Goal: Find specific page/section: Find specific page/section

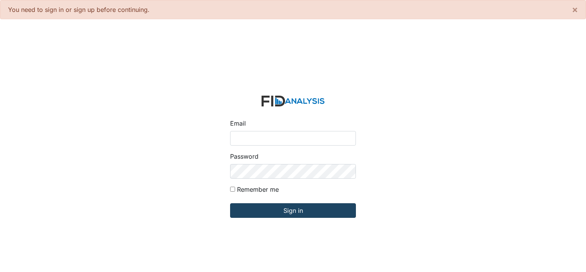
type input "[PERSON_NAME][EMAIL_ADDRESS][DOMAIN_NAME]"
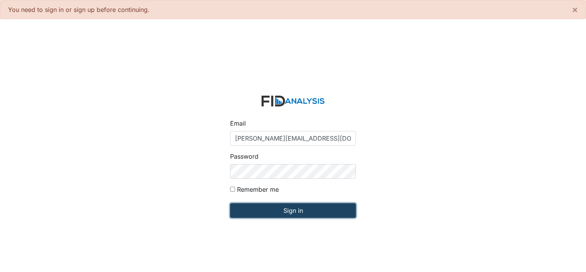
click at [291, 210] on input "Sign in" at bounding box center [293, 210] width 126 height 15
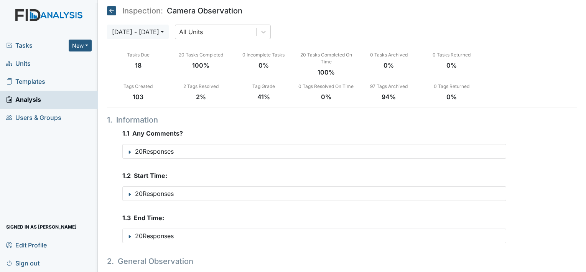
click at [24, 61] on span "Units" at bounding box center [18, 64] width 25 height 12
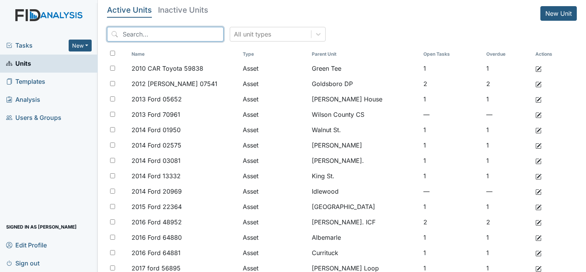
click at [169, 35] on input "search" at bounding box center [165, 34] width 117 height 15
click at [197, 9] on h5 "Inactive Units" at bounding box center [183, 10] width 50 height 8
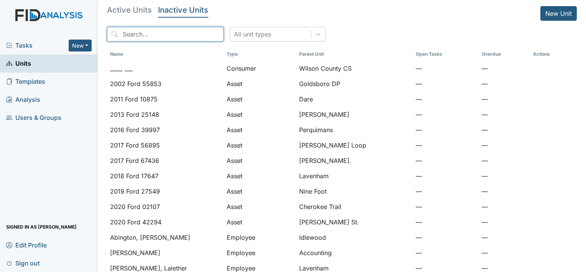
click at [159, 32] on input "search" at bounding box center [165, 34] width 117 height 15
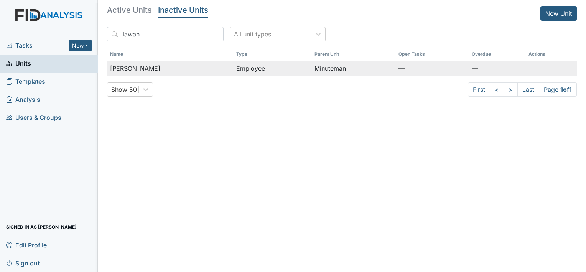
drag, startPoint x: 138, startPoint y: 68, endPoint x: 246, endPoint y: 66, distance: 107.5
click at [139, 68] on span "[PERSON_NAME]" at bounding box center [135, 68] width 50 height 9
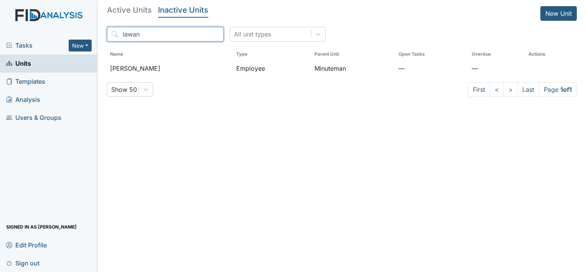
drag, startPoint x: 163, startPoint y: 34, endPoint x: 111, endPoint y: 34, distance: 51.4
click at [111, 34] on input "lawan" at bounding box center [165, 34] width 117 height 15
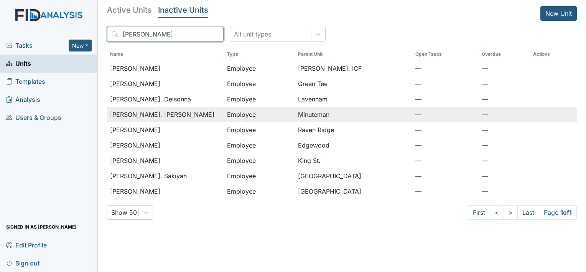
type input "lewis"
click at [157, 112] on span "Lewis-Grimsley, Ka-Tira" at bounding box center [162, 114] width 104 height 9
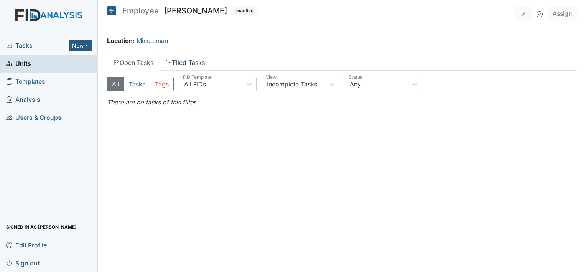
click at [204, 64] on link "Filed Tasks" at bounding box center [185, 63] width 51 height 16
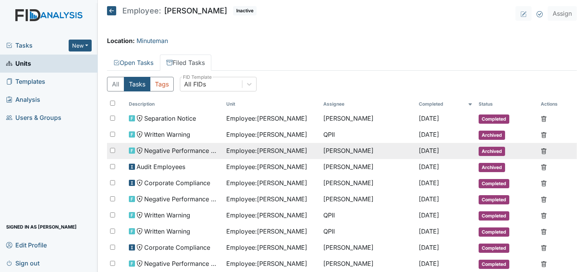
scroll to position [36, 0]
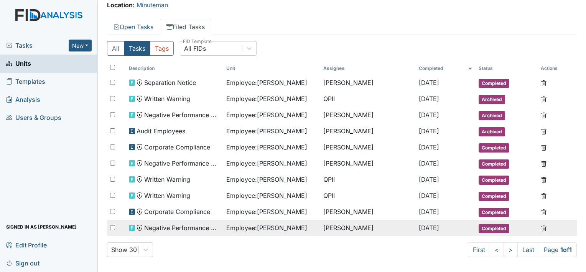
click at [174, 225] on span "Negative Performance Review" at bounding box center [182, 227] width 76 height 9
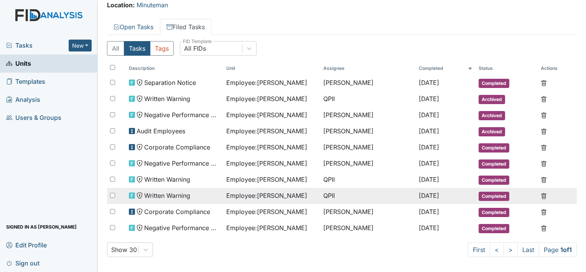
click at [177, 191] on span "Written Warning" at bounding box center [167, 195] width 46 height 9
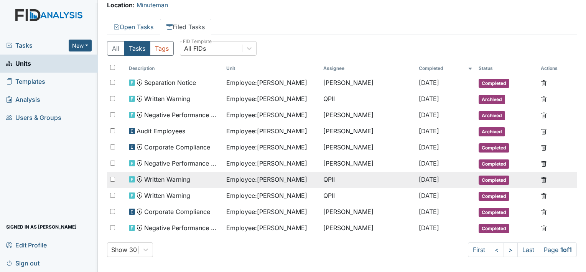
click at [161, 177] on span "Written Warning" at bounding box center [167, 179] width 46 height 9
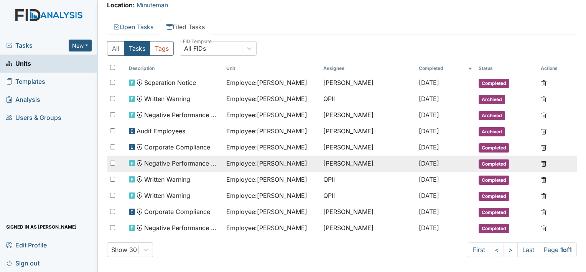
click at [169, 164] on span "Negative Performance Review" at bounding box center [182, 163] width 76 height 9
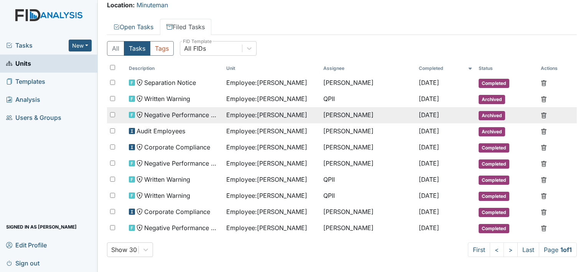
click at [170, 115] on span "Negative Performance Review" at bounding box center [182, 114] width 76 height 9
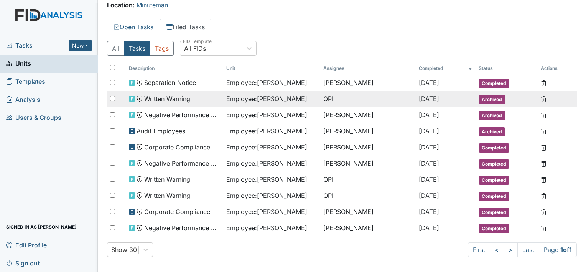
click at [175, 96] on span "Written Warning" at bounding box center [167, 98] width 46 height 9
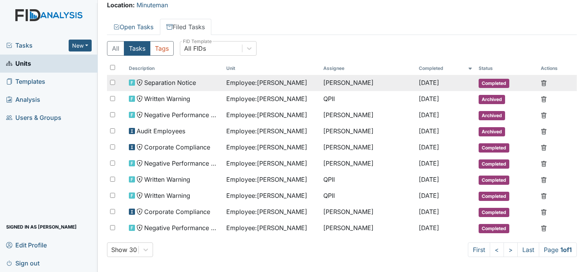
click at [174, 79] on span "Separation Notice" at bounding box center [170, 82] width 52 height 9
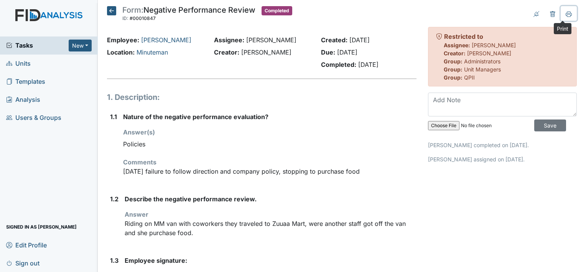
click at [566, 13] on icon at bounding box center [569, 14] width 6 height 6
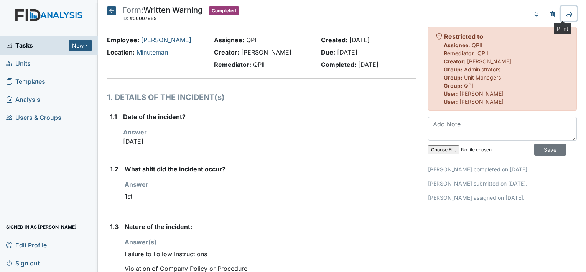
drag, startPoint x: 563, startPoint y: 15, endPoint x: 230, endPoint y: 134, distance: 353.5
click at [566, 15] on icon at bounding box center [569, 14] width 6 height 6
click at [566, 13] on icon at bounding box center [569, 14] width 6 height 6
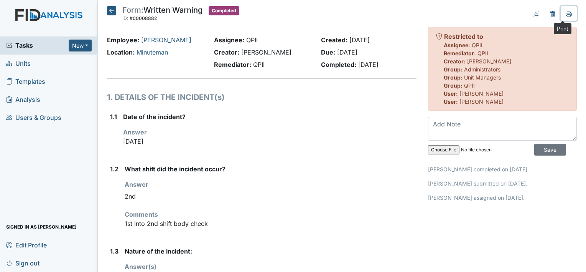
click at [566, 13] on icon at bounding box center [569, 14] width 6 height 4
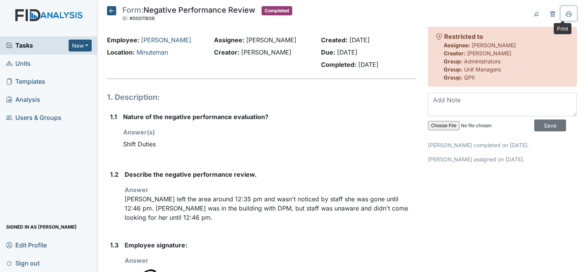
click at [566, 14] on icon at bounding box center [569, 14] width 6 height 6
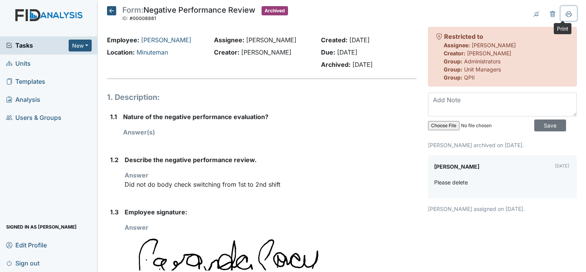
drag, startPoint x: 561, startPoint y: 13, endPoint x: 258, endPoint y: 130, distance: 324.3
click at [566, 13] on icon at bounding box center [569, 14] width 6 height 6
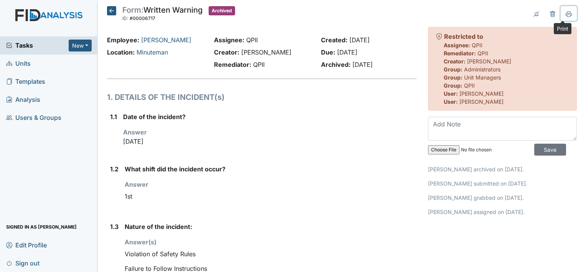
click at [567, 15] on button at bounding box center [569, 13] width 16 height 15
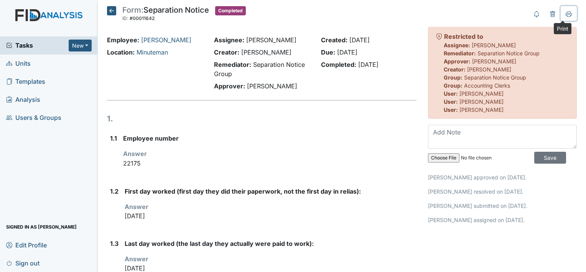
click at [566, 13] on icon at bounding box center [569, 14] width 6 height 6
click at [267, 139] on strong "Employee number" at bounding box center [270, 138] width 294 height 9
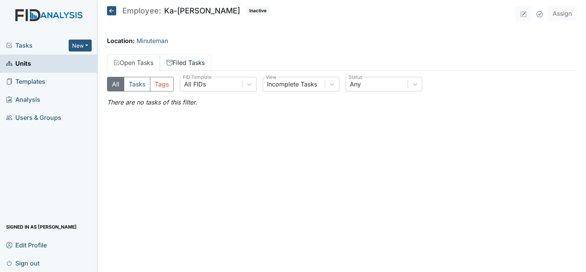
click at [204, 67] on link "Filed Tasks" at bounding box center [185, 63] width 51 height 16
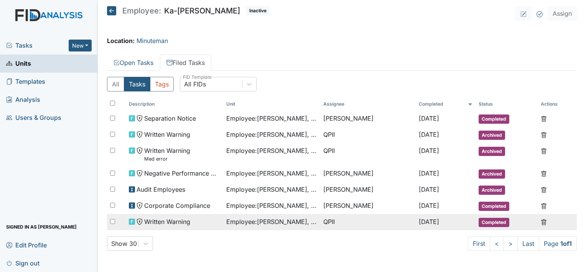
click at [165, 222] on span "Written Warning" at bounding box center [167, 221] width 46 height 9
click at [166, 222] on span "Written Warning" at bounding box center [167, 221] width 46 height 9
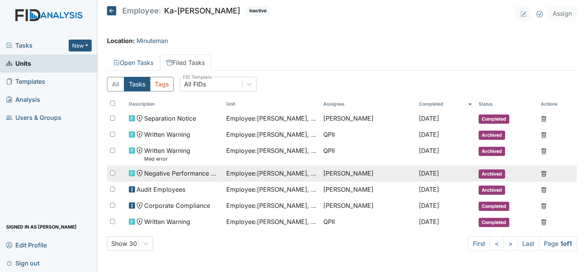
click at [162, 172] on span "Negative Performance Review" at bounding box center [182, 172] width 76 height 9
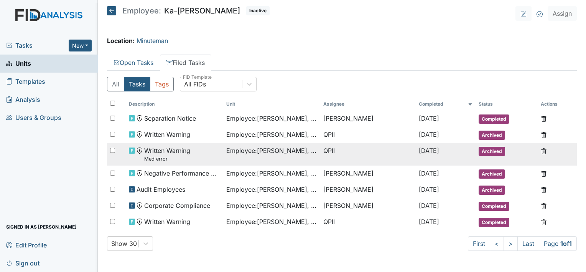
click at [158, 146] on span "Written Warning Med error" at bounding box center [167, 154] width 46 height 17
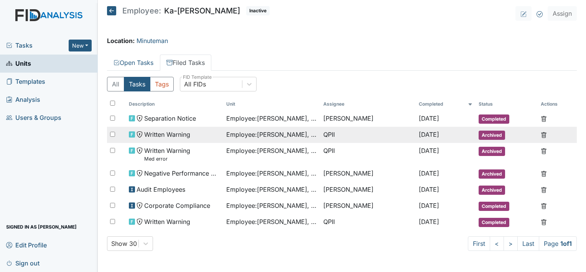
click at [167, 130] on span "Written Warning" at bounding box center [167, 134] width 46 height 9
click at [167, 129] on td "Written Warning" at bounding box center [174, 135] width 97 height 16
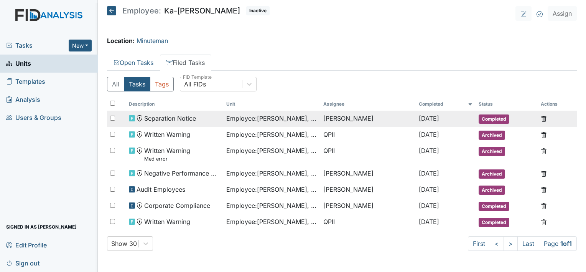
click at [170, 117] on span "Separation Notice" at bounding box center [170, 118] width 52 height 9
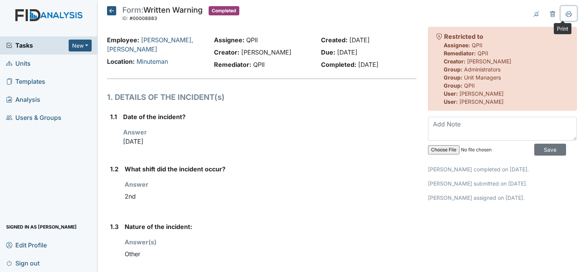
click at [567, 14] on icon at bounding box center [569, 15] width 4 height 3
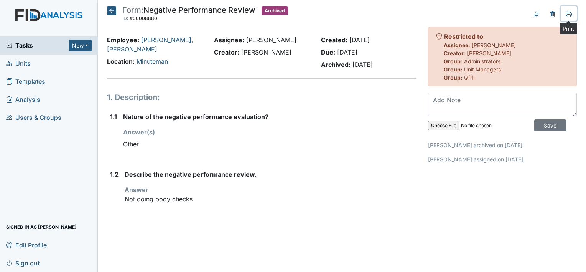
click at [567, 17] on button at bounding box center [569, 13] width 16 height 15
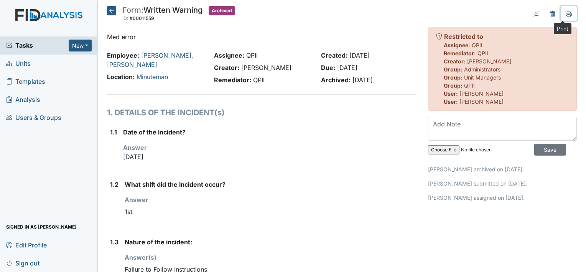
click at [566, 14] on icon at bounding box center [569, 14] width 6 height 6
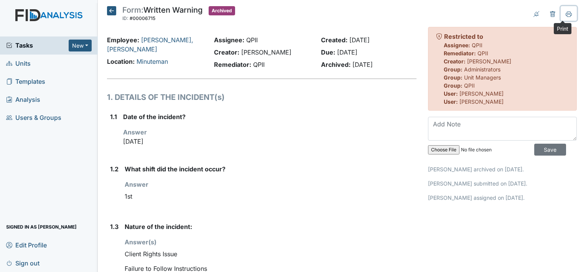
click at [561, 16] on button at bounding box center [569, 13] width 16 height 15
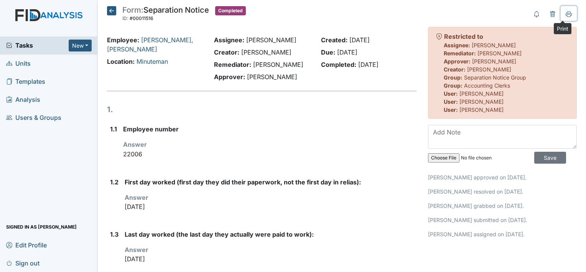
drag, startPoint x: 565, startPoint y: 11, endPoint x: 239, endPoint y: 127, distance: 346.7
click at [566, 12] on icon at bounding box center [569, 14] width 6 height 6
